Goal: Ask a question

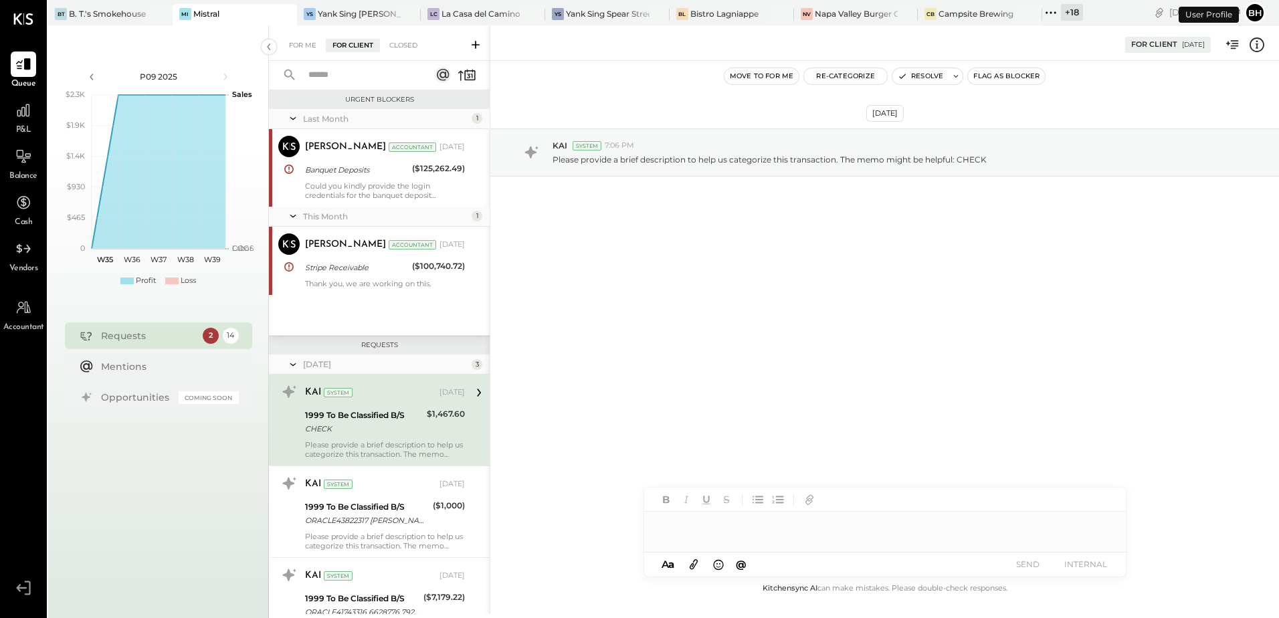
scroll to position [67, 0]
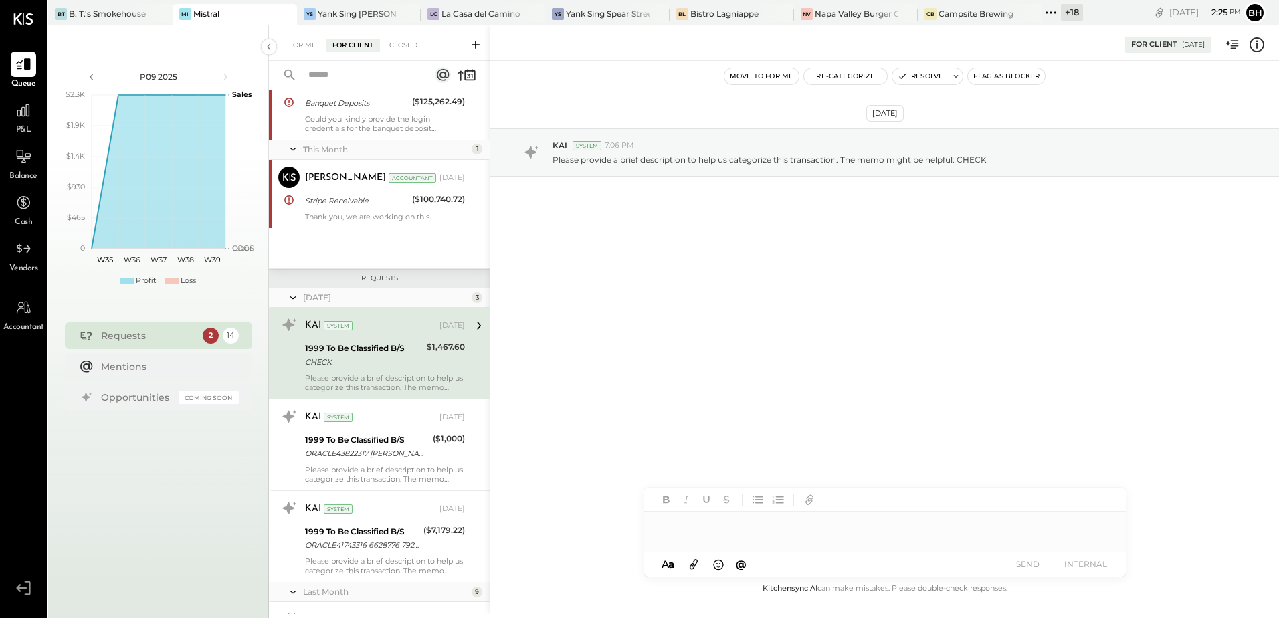
click at [478, 42] on icon at bounding box center [475, 44] width 13 height 13
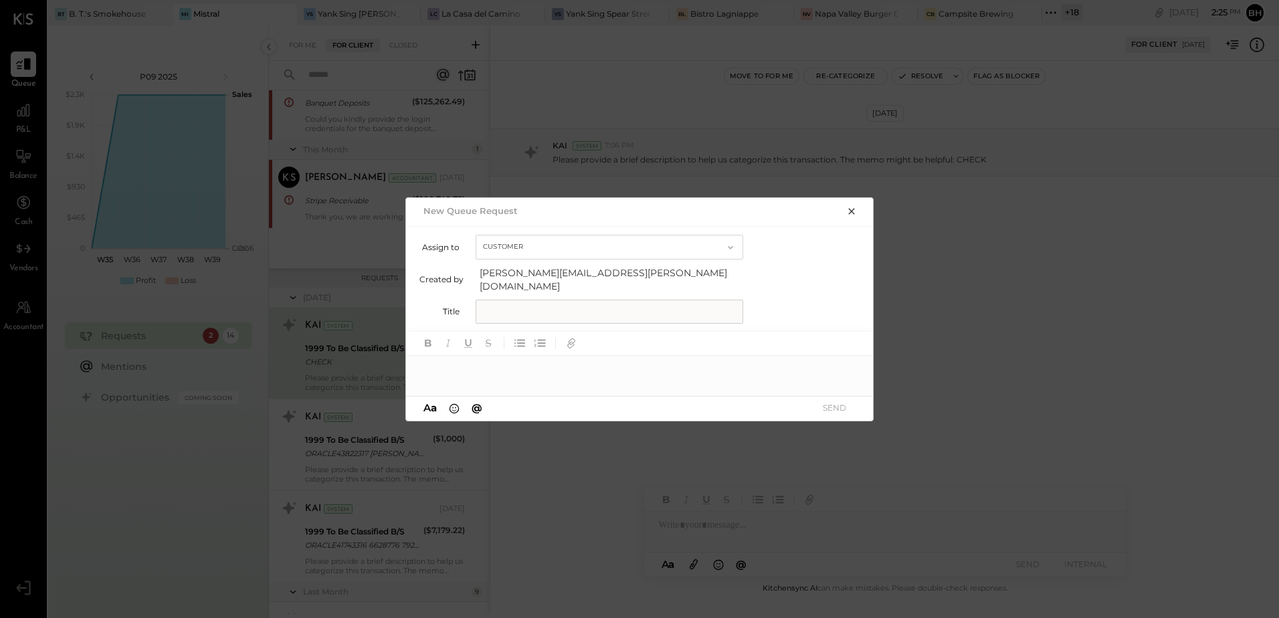
click at [541, 300] on input "text" at bounding box center [610, 312] width 268 height 24
type input "*"
type input "********"
type input "**********"
click at [508, 371] on div at bounding box center [640, 369] width 468 height 27
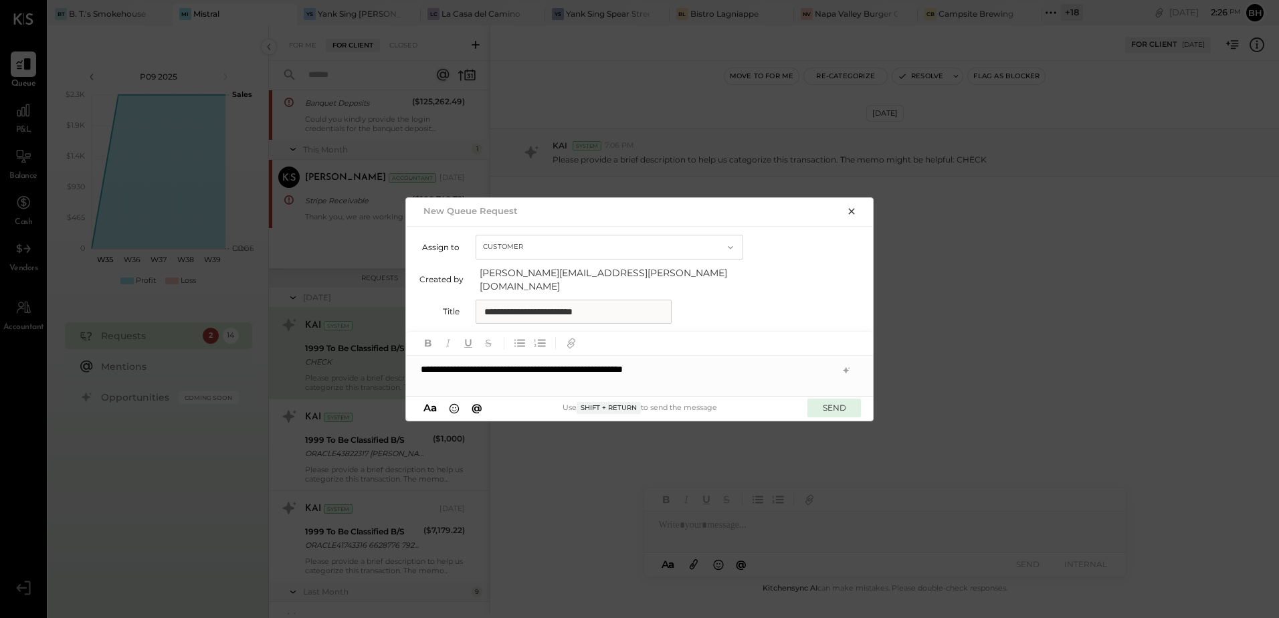
click at [829, 401] on button "SEND" at bounding box center [834, 408] width 54 height 18
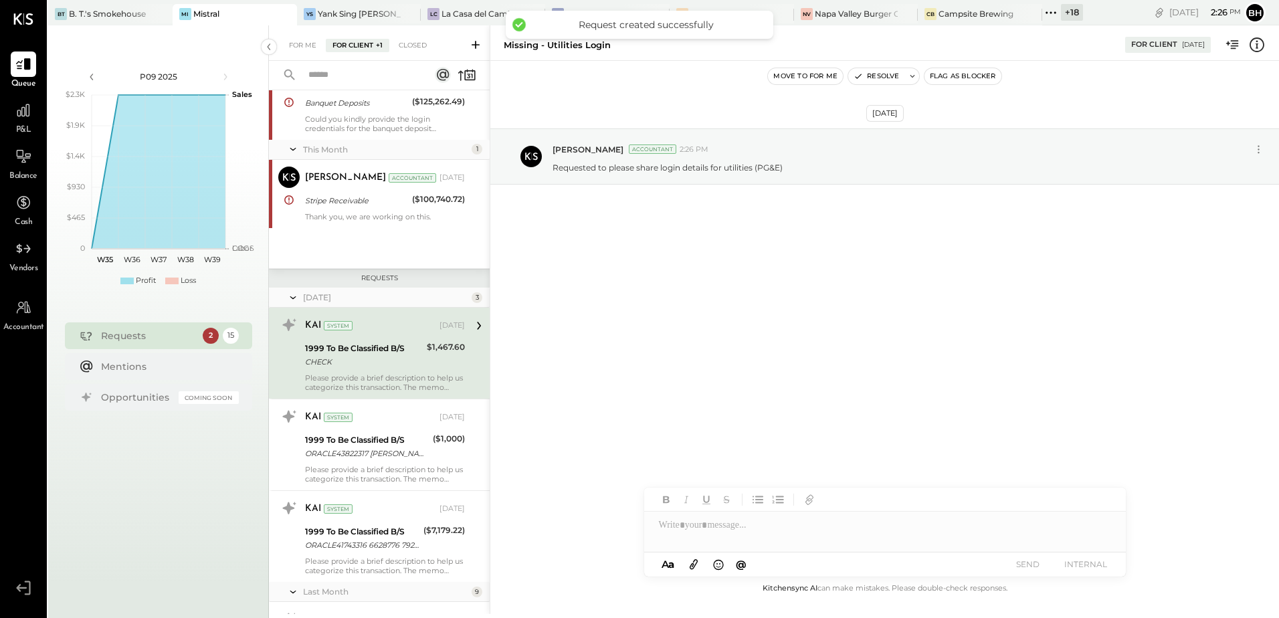
scroll to position [877, 0]
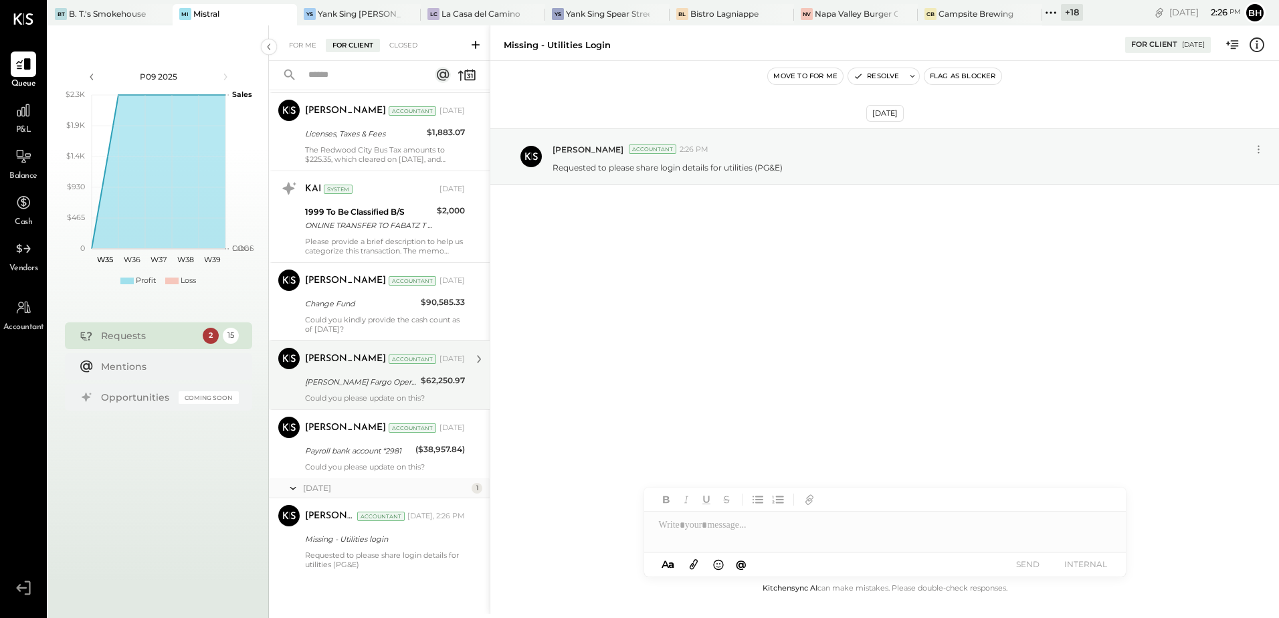
click at [385, 385] on div "[PERSON_NAME] Fargo Operating 5939" at bounding box center [361, 381] width 112 height 13
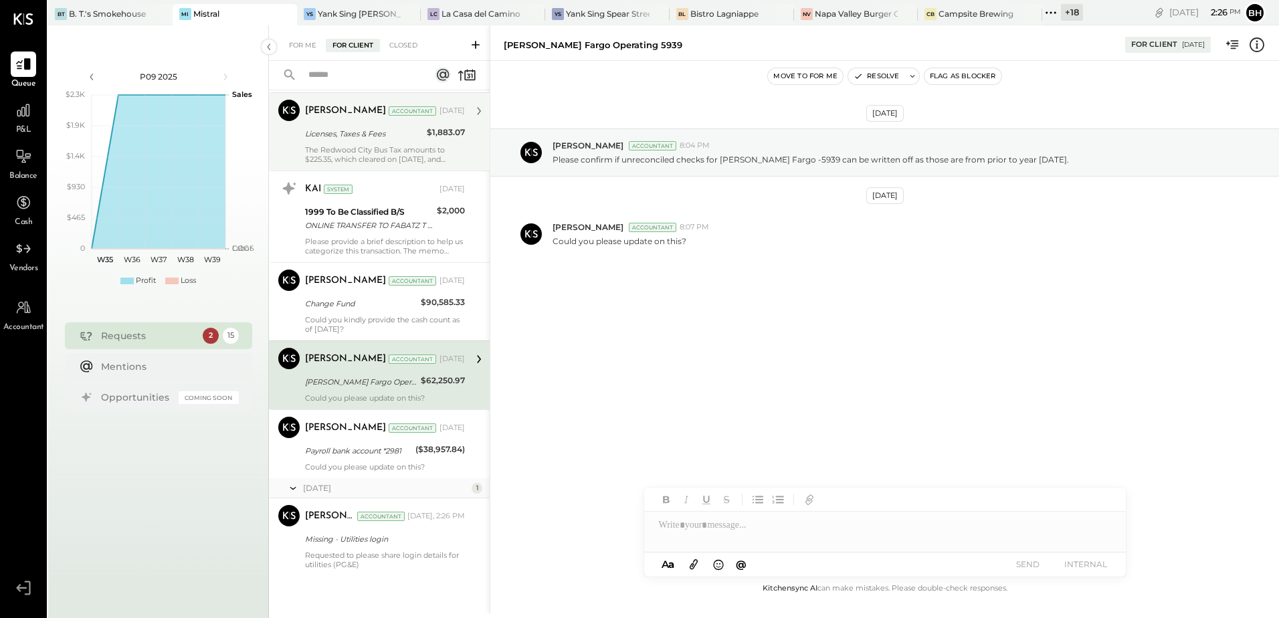
click at [369, 132] on div "Licenses, Taxes & Fees" at bounding box center [364, 133] width 118 height 13
